Goal: Check status: Check status

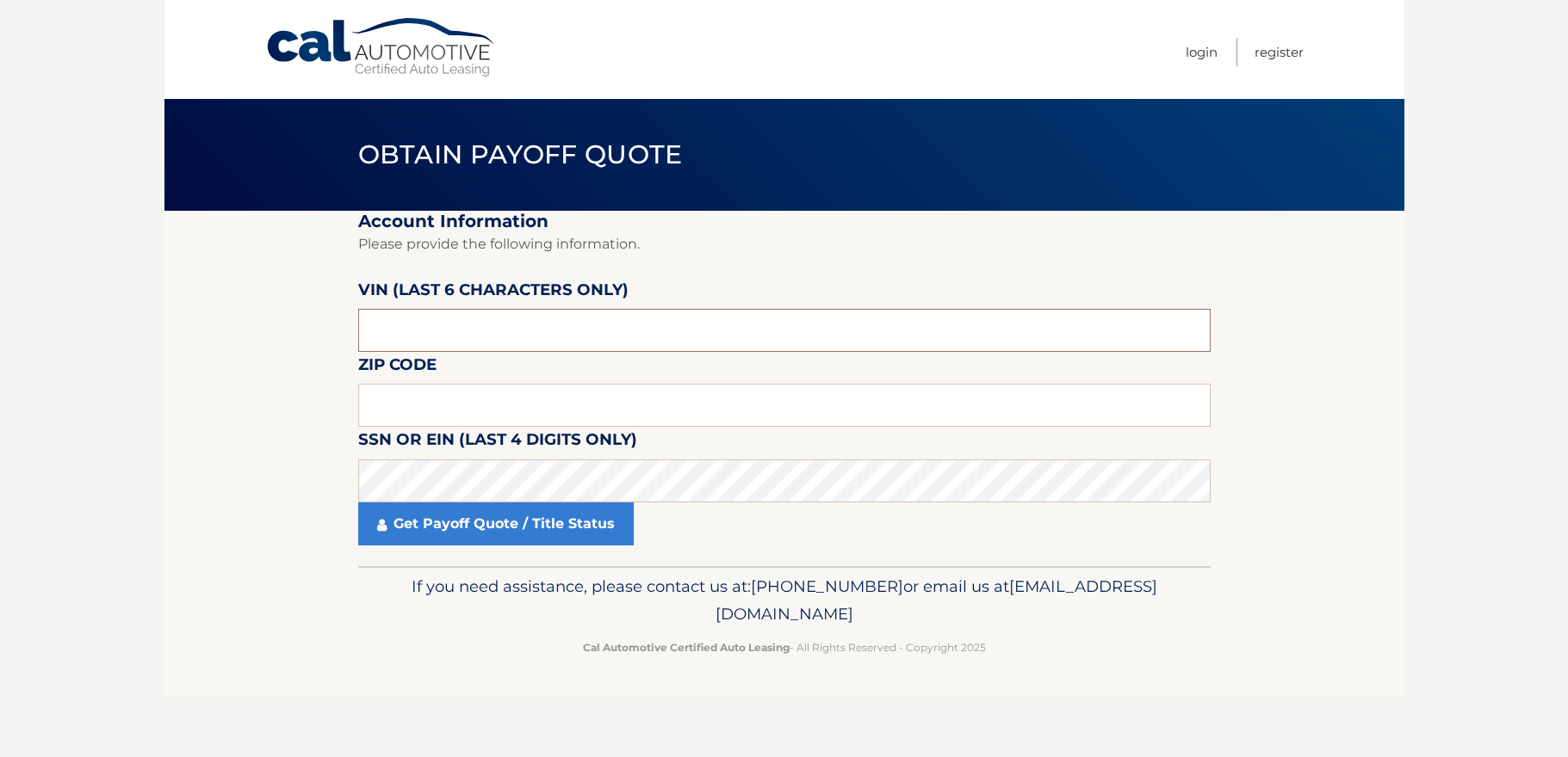
click at [517, 331] on input "text" at bounding box center [785, 331] width 853 height 43
type input "134564"
click at [476, 423] on input "text" at bounding box center [785, 406] width 853 height 43
type input "11746"
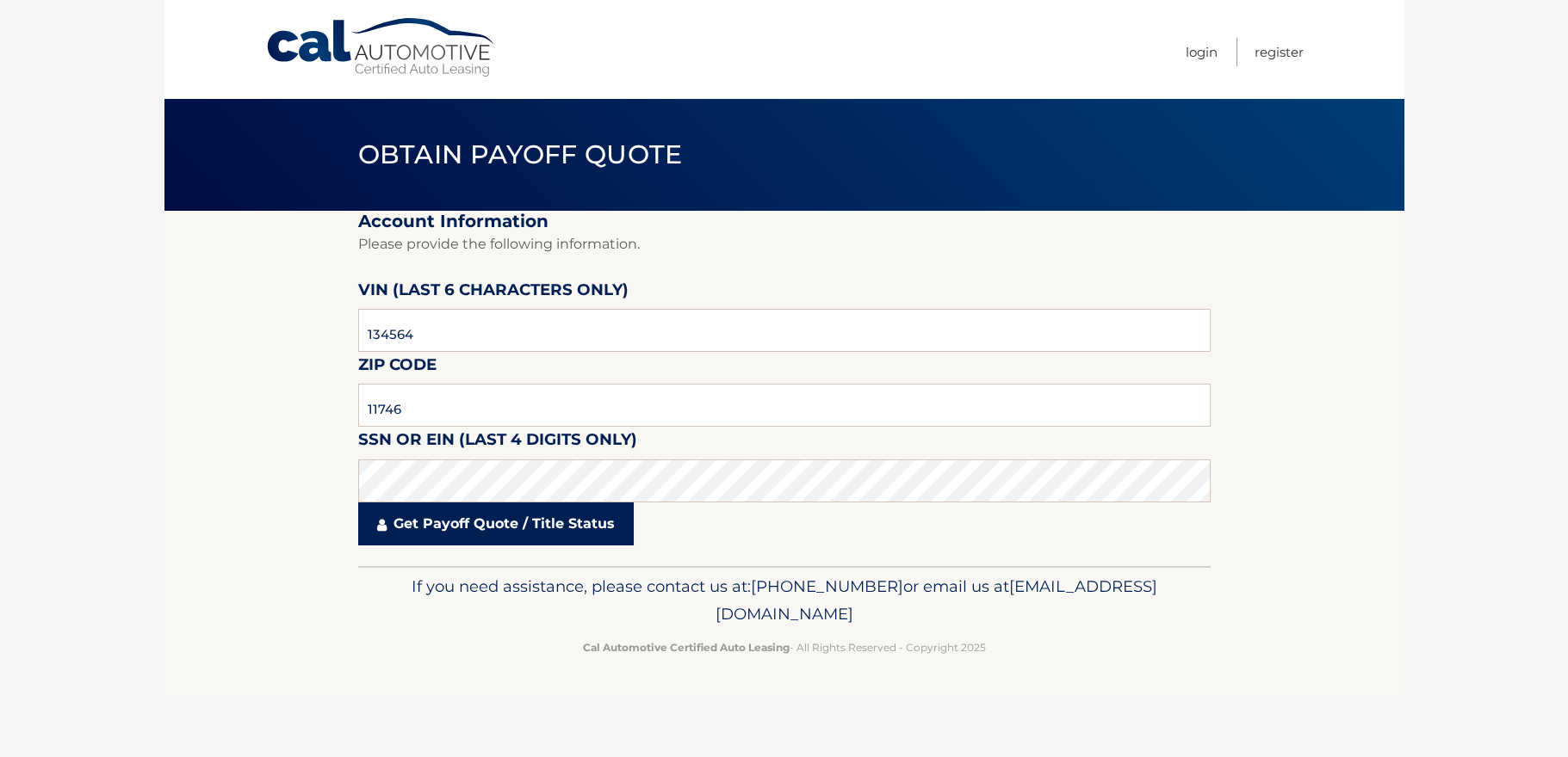
click at [508, 517] on link "Get Payoff Quote / Title Status" at bounding box center [496, 524] width 275 height 43
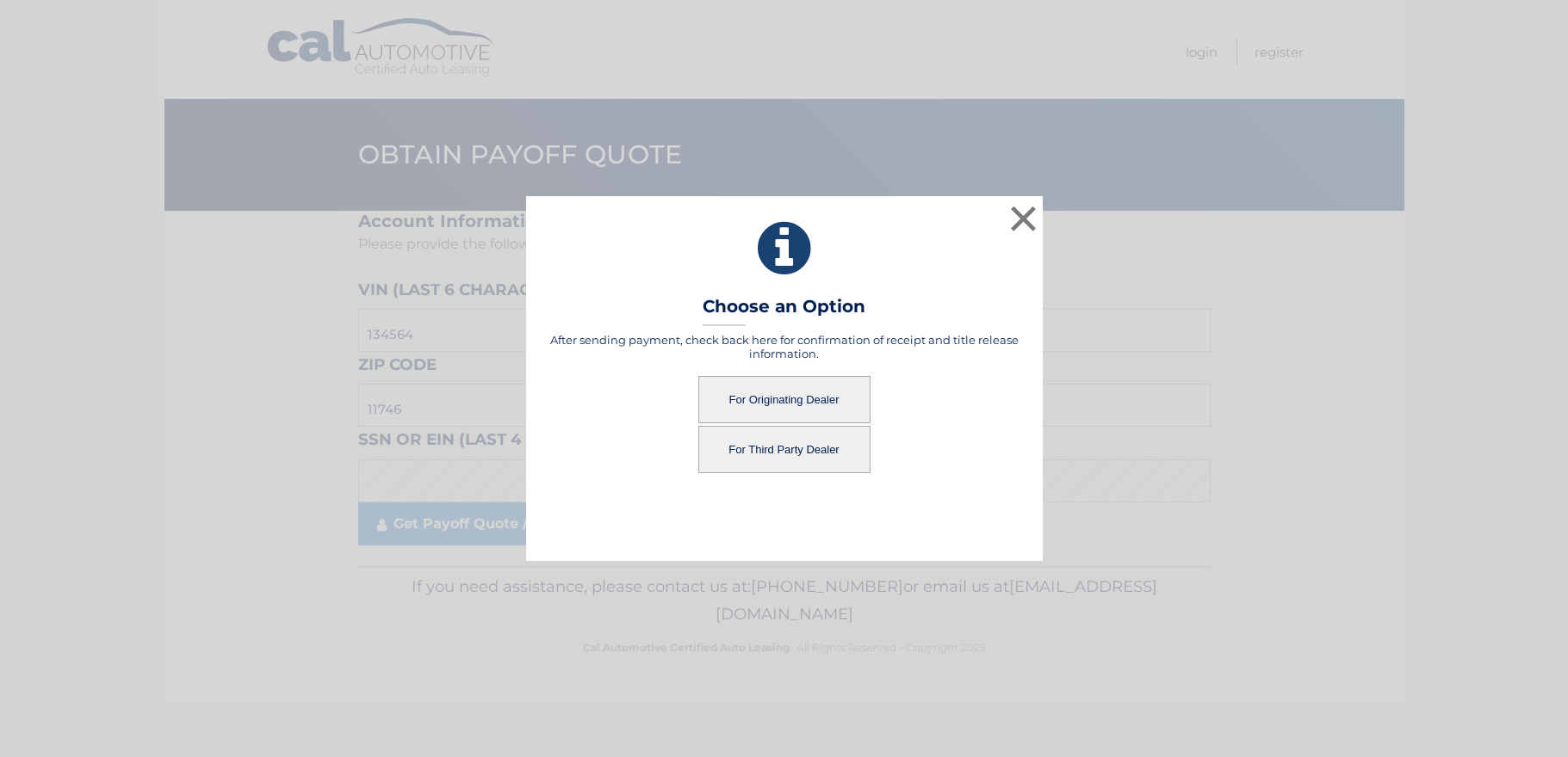
click at [783, 400] on button "For Originating Dealer" at bounding box center [784, 400] width 172 height 47
click at [797, 402] on button "For Originating Dealer" at bounding box center [784, 400] width 172 height 47
